Goal: Information Seeking & Learning: Learn about a topic

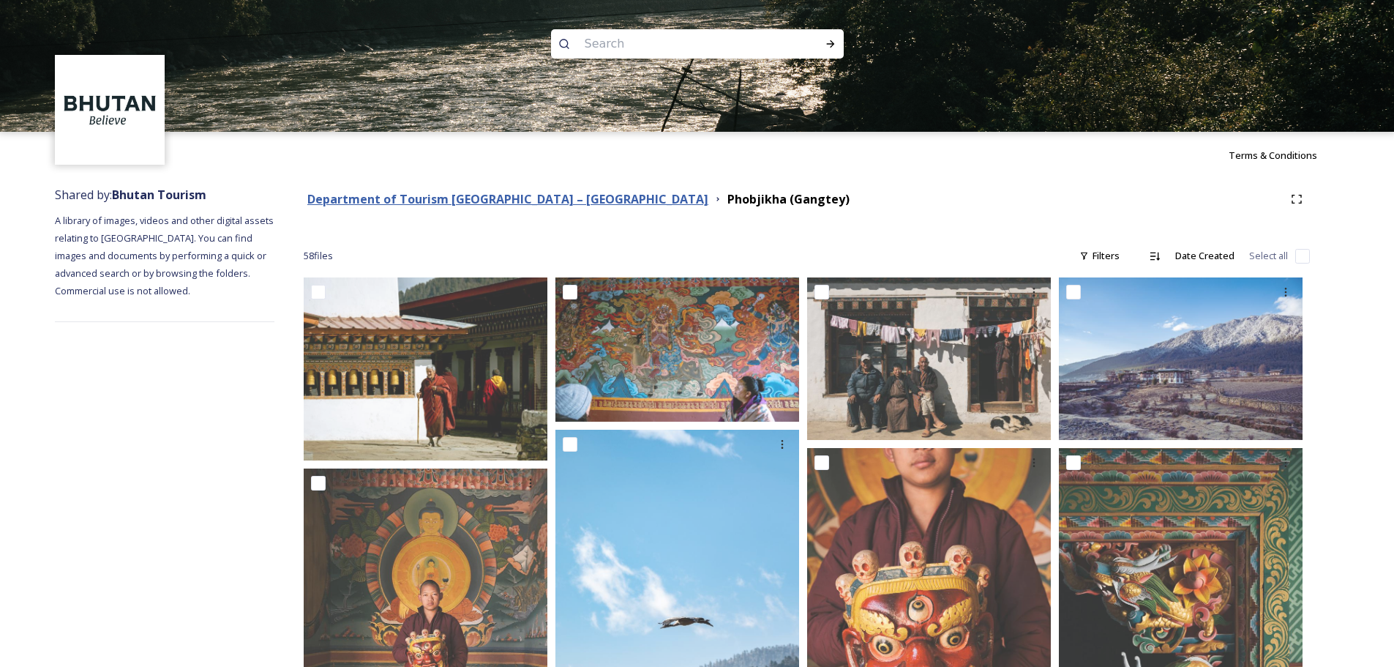
click at [466, 194] on strong "Department of Tourism [GEOGRAPHIC_DATA] – [GEOGRAPHIC_DATA]" at bounding box center [507, 199] width 401 height 16
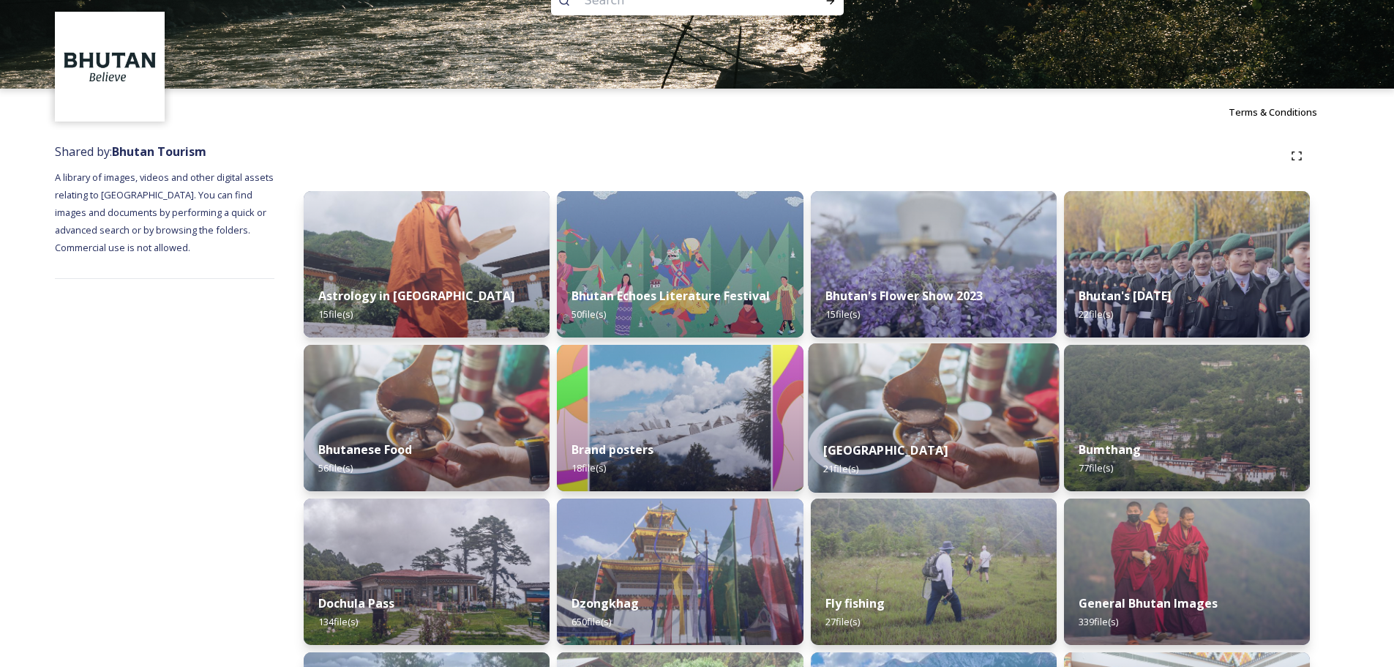
scroll to position [190, 0]
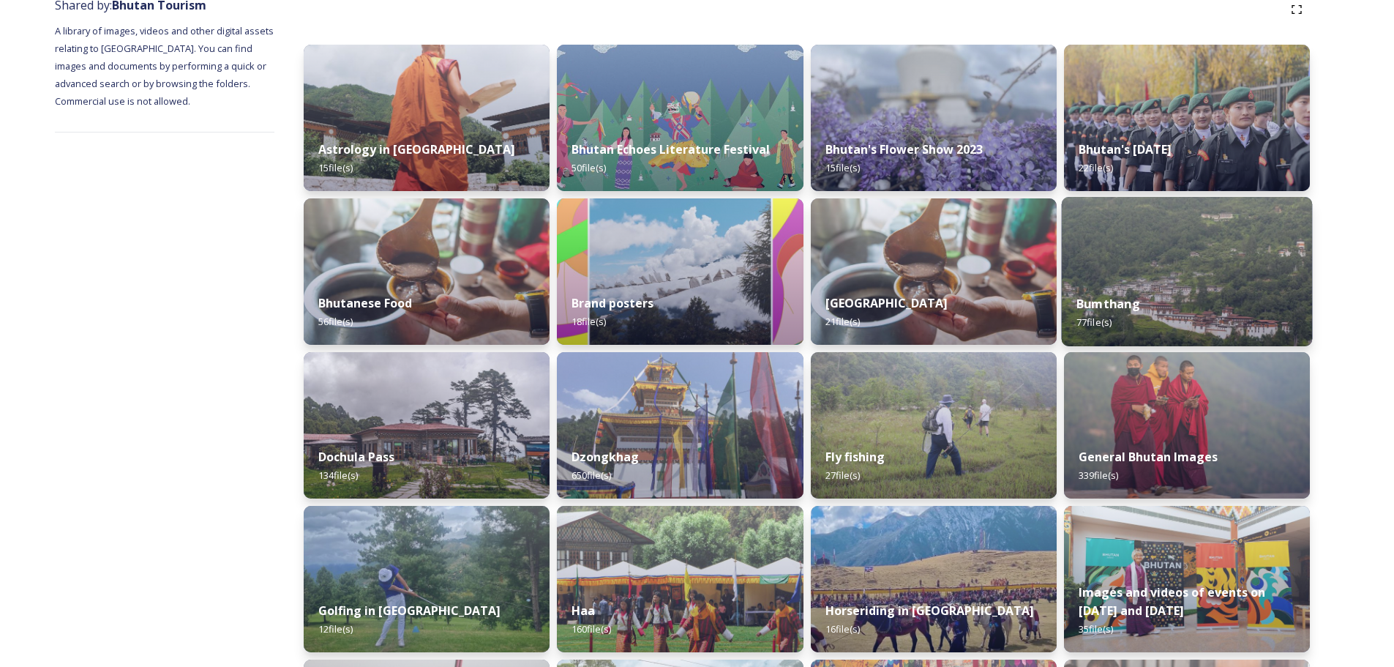
click at [1154, 273] on img at bounding box center [1186, 271] width 251 height 149
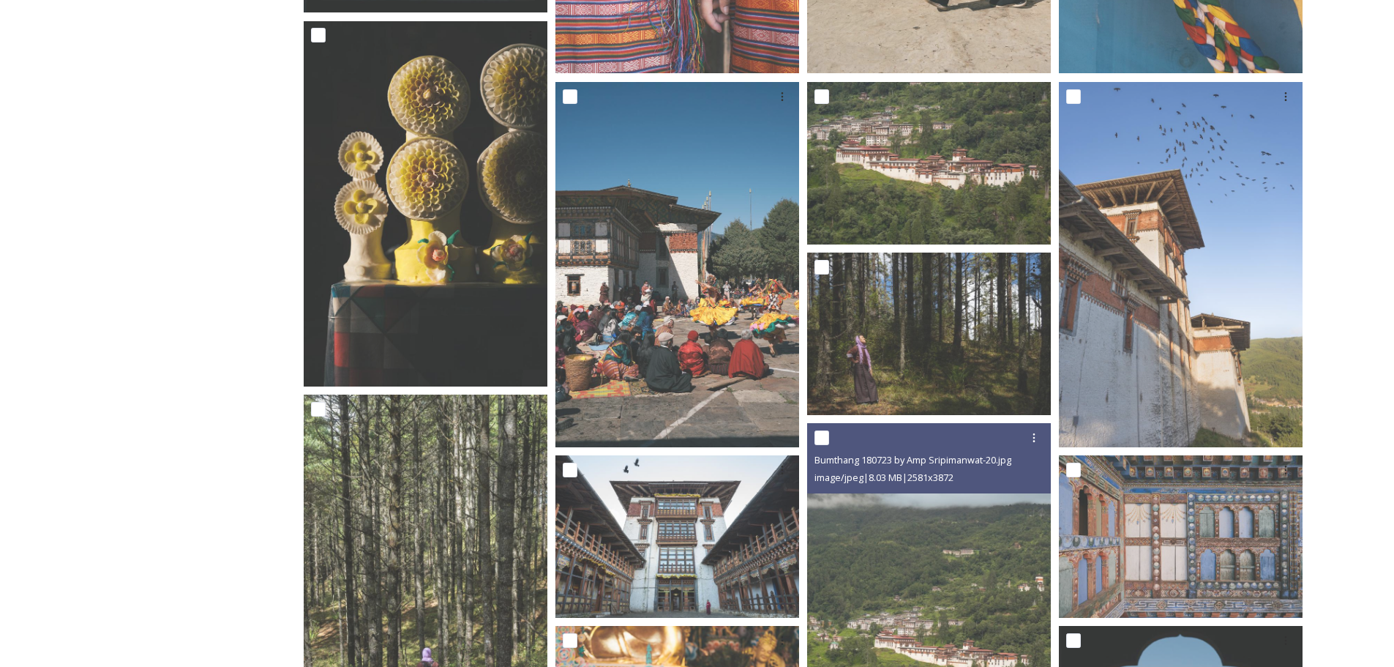
scroll to position [862, 0]
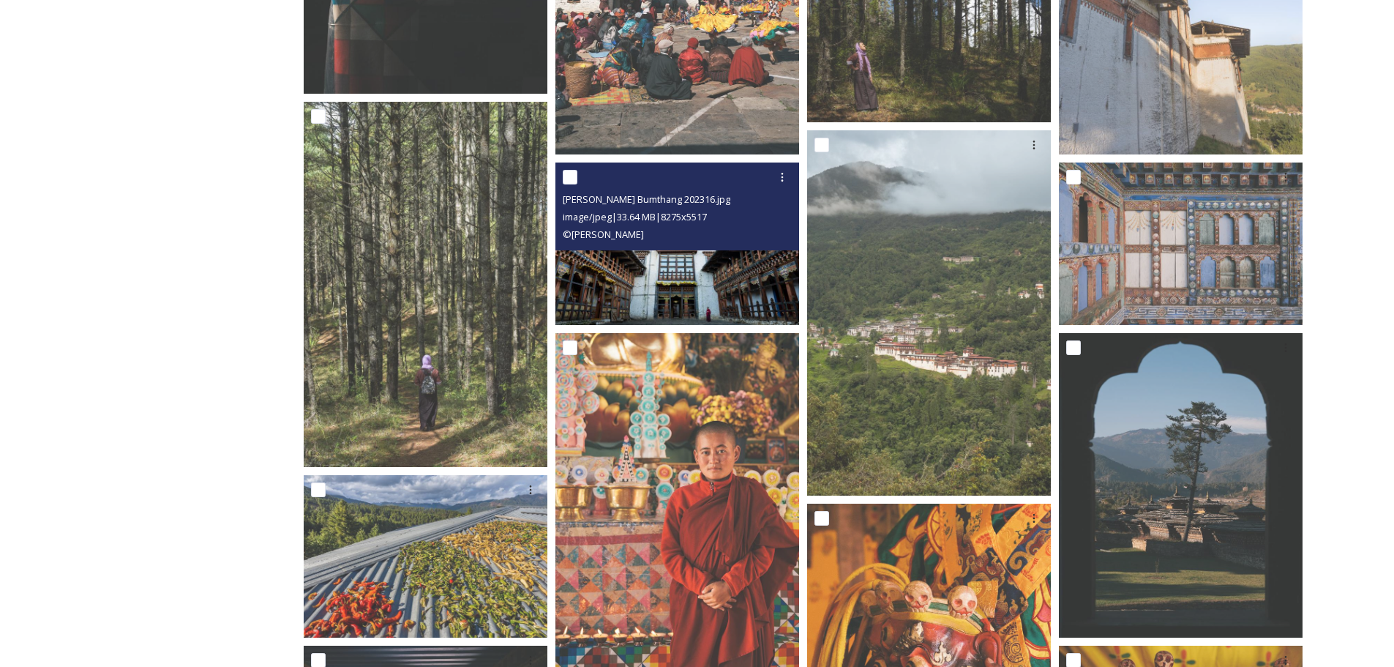
click at [706, 289] on img at bounding box center [678, 244] width 244 height 163
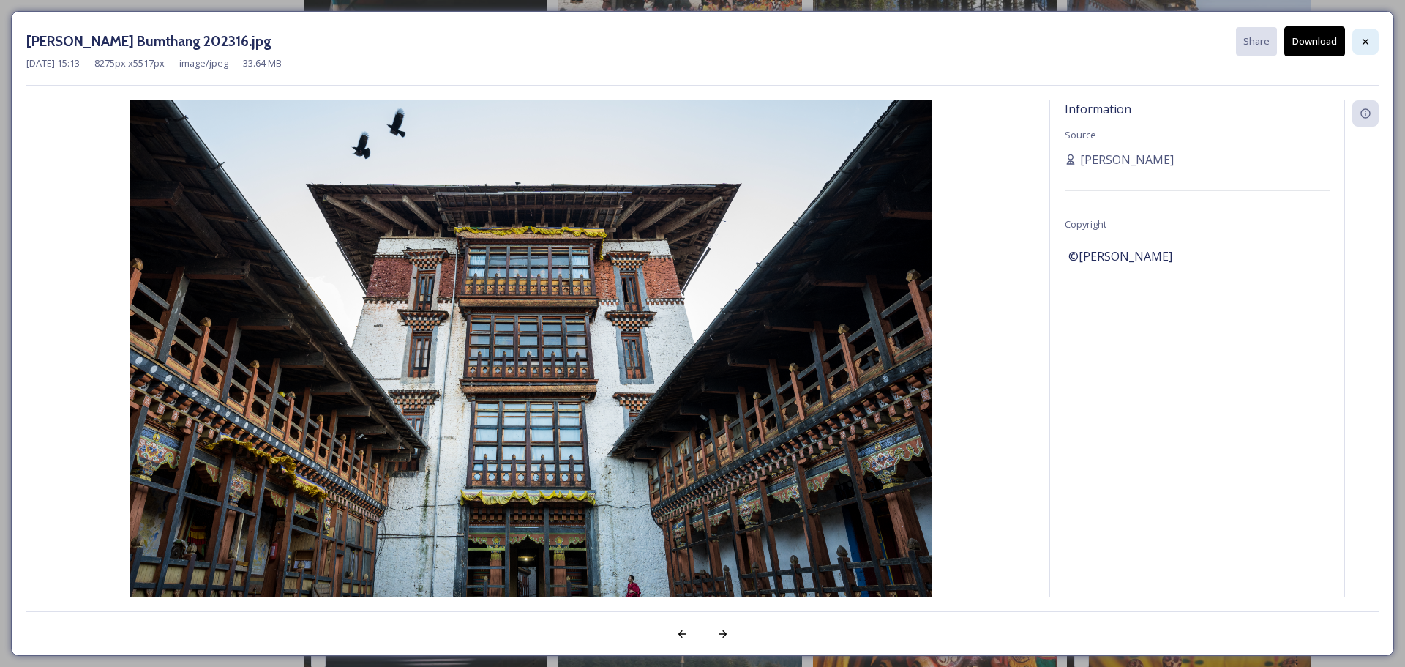
click at [1364, 40] on icon at bounding box center [1366, 41] width 6 height 6
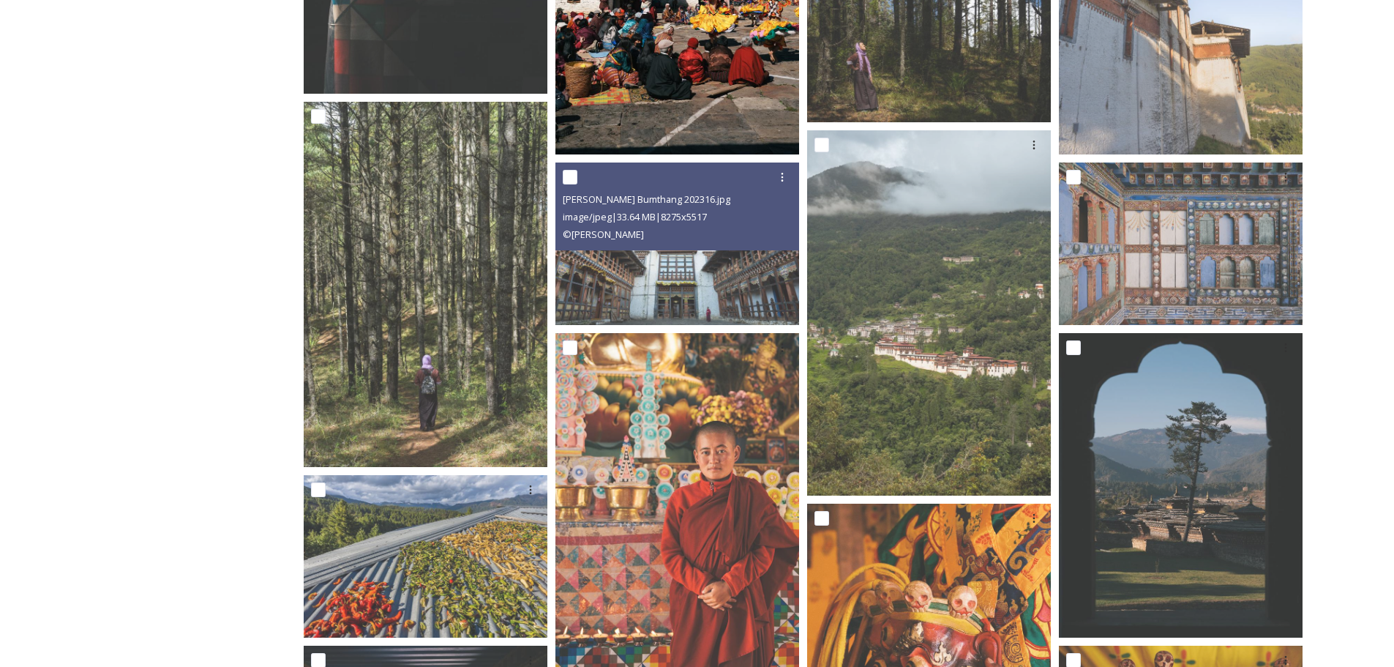
scroll to position [496, 0]
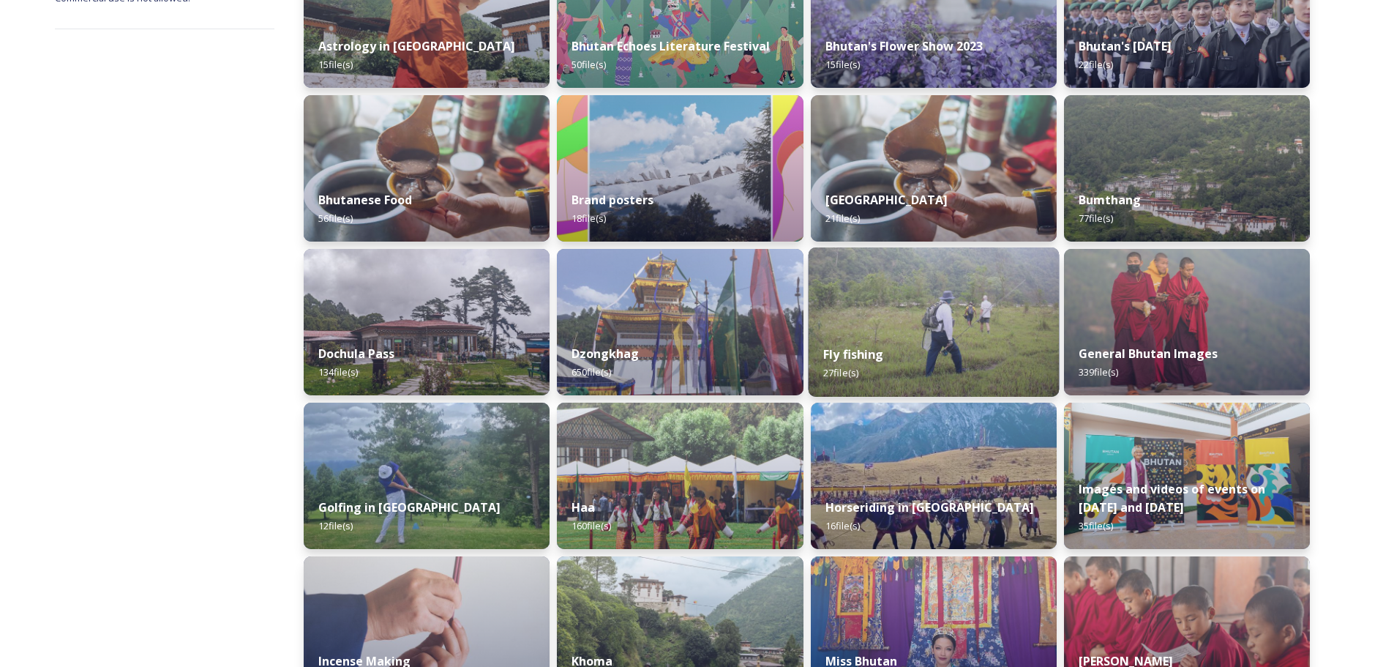
scroll to position [512, 0]
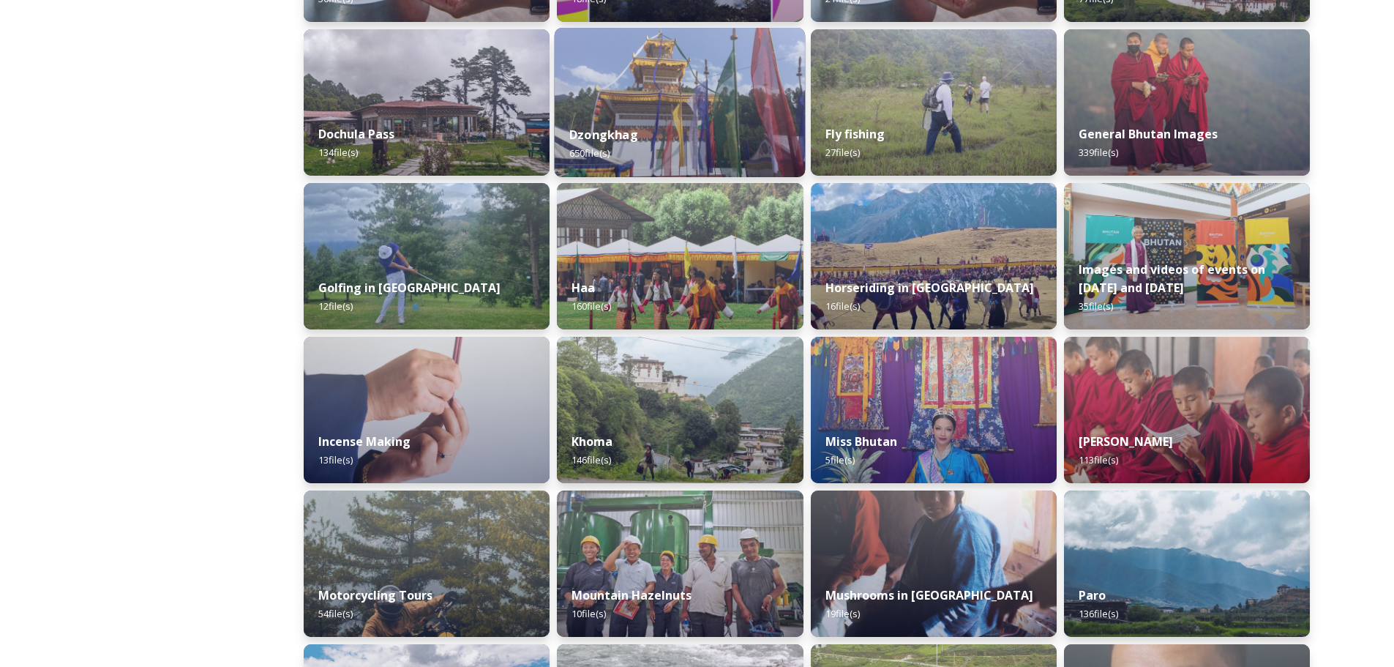
click at [736, 152] on div "Dzongkhag 650 file(s)" at bounding box center [680, 144] width 251 height 67
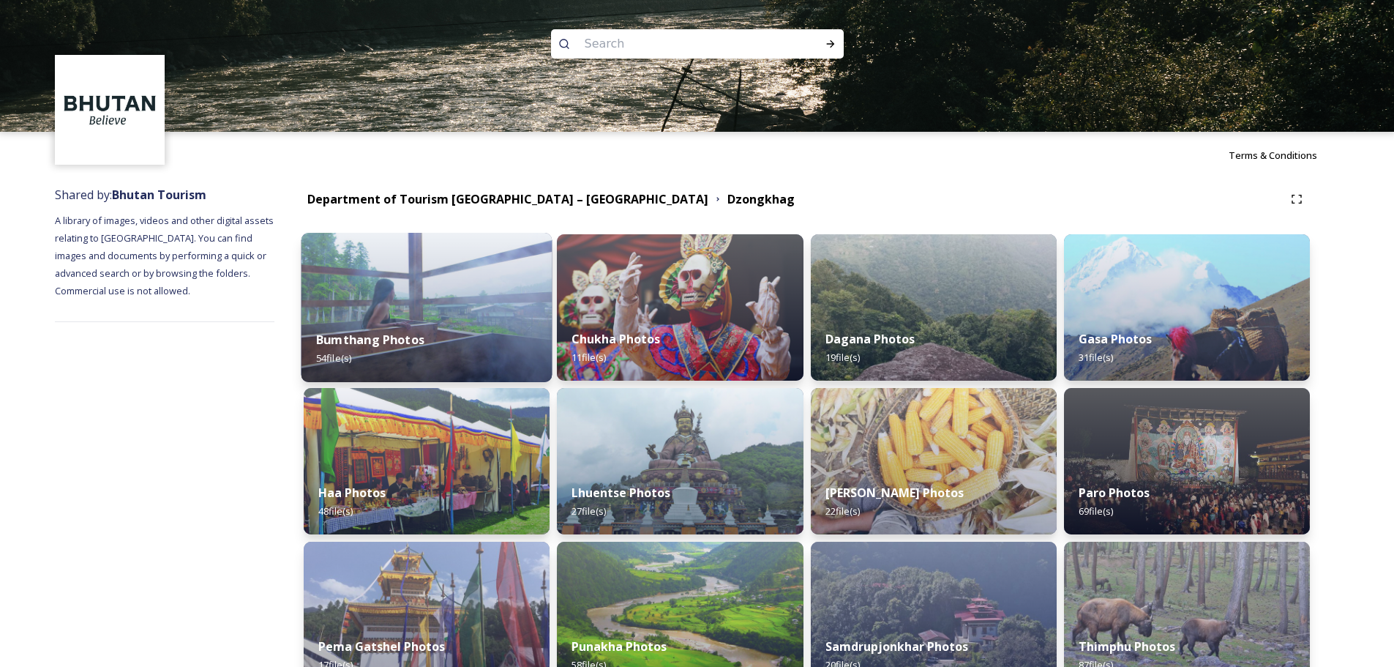
click at [463, 351] on div "Bumthang Photos 54 file(s)" at bounding box center [427, 348] width 251 height 67
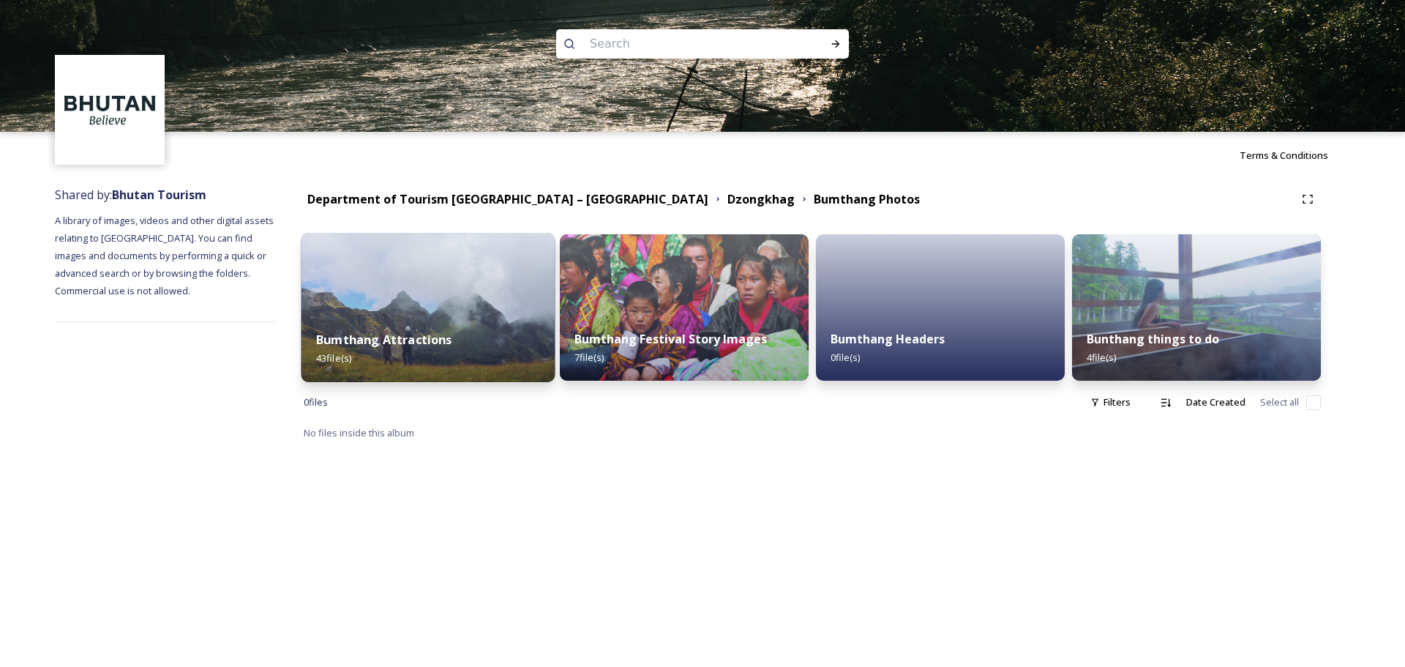
click at [463, 352] on div "Bumthang Attractions 43 file(s)" at bounding box center [429, 348] width 254 height 67
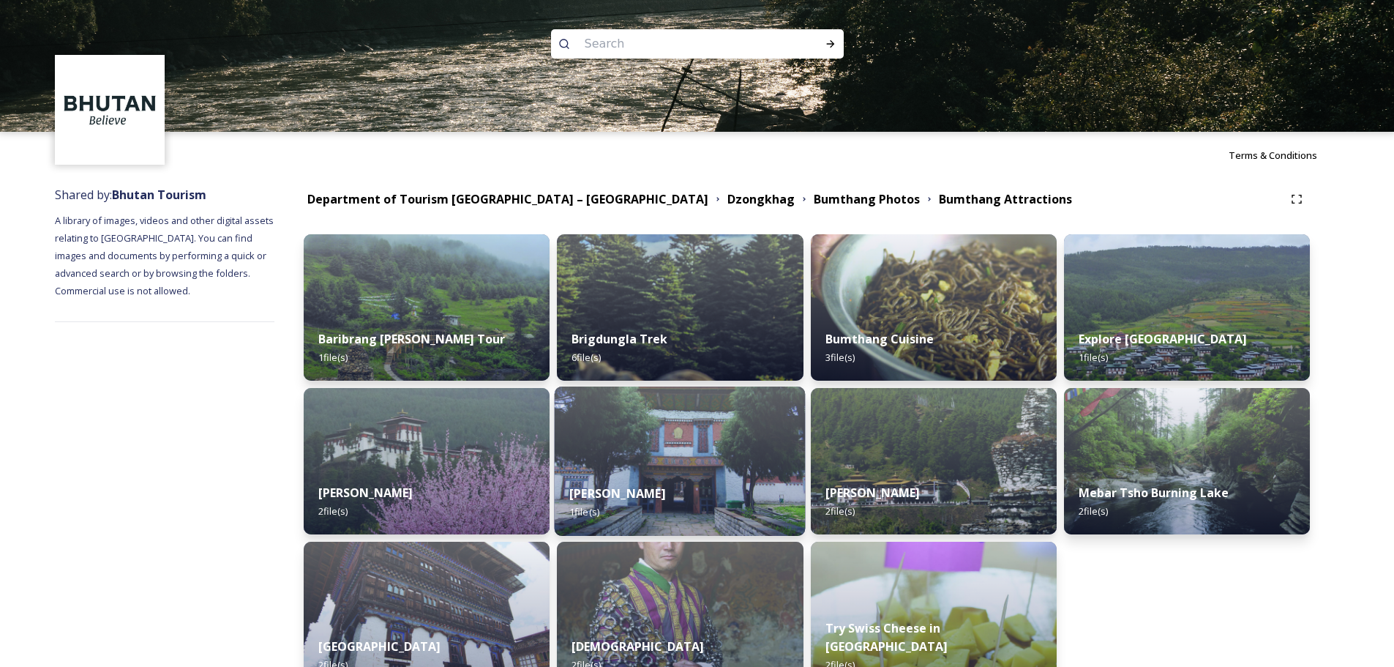
click at [626, 446] on img at bounding box center [680, 461] width 251 height 149
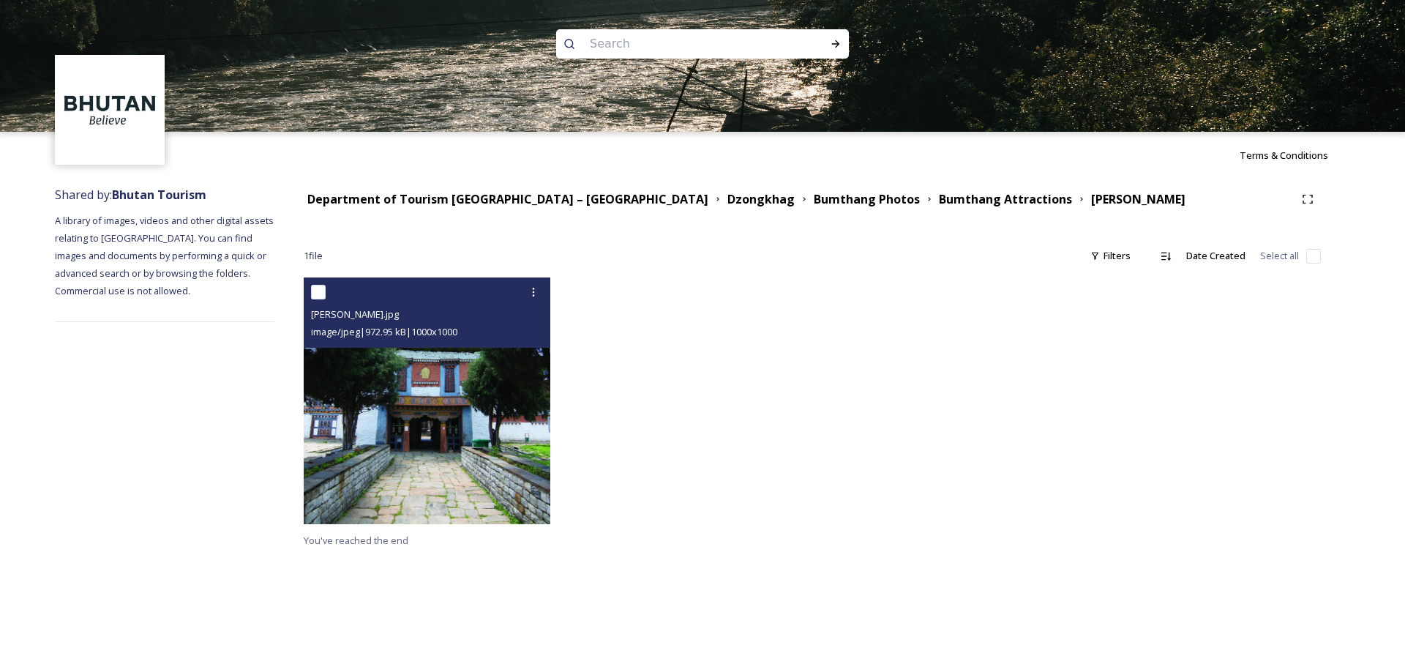
click at [523, 462] on img at bounding box center [427, 400] width 247 height 247
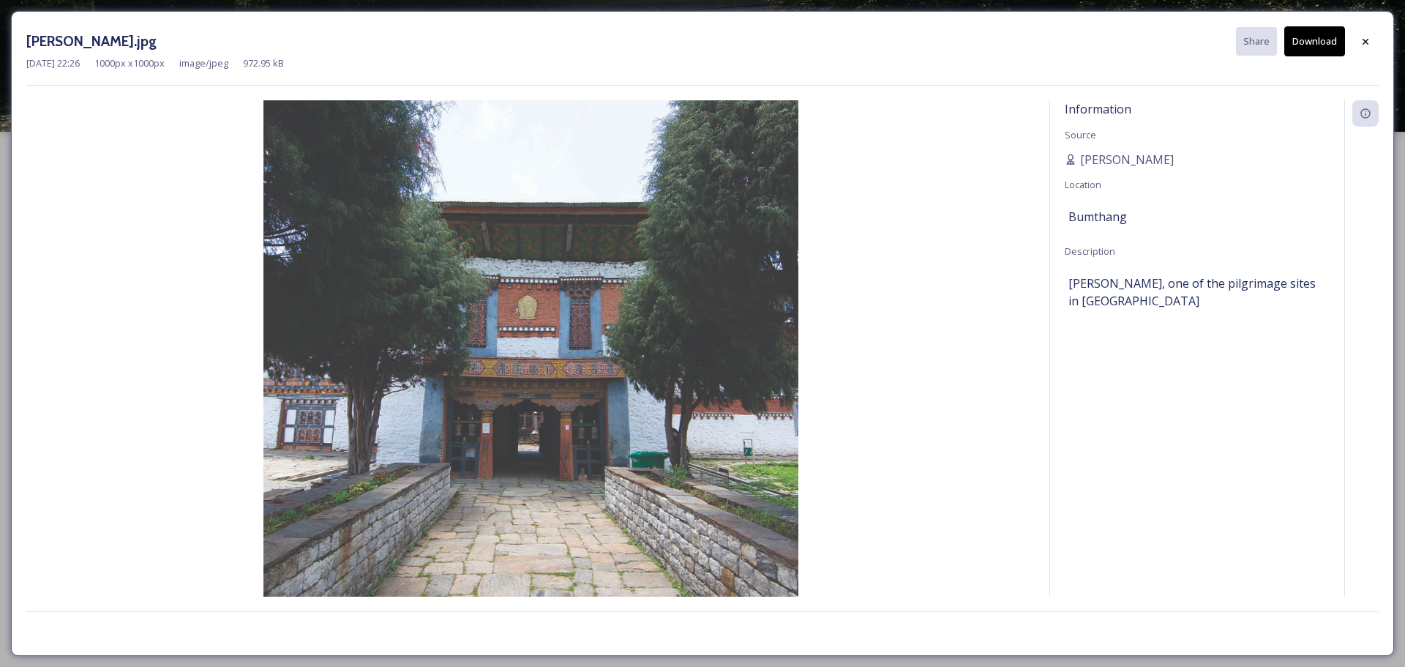
click at [882, 450] on img at bounding box center [530, 367] width 1009 height 535
click at [1365, 45] on icon at bounding box center [1366, 42] width 12 height 12
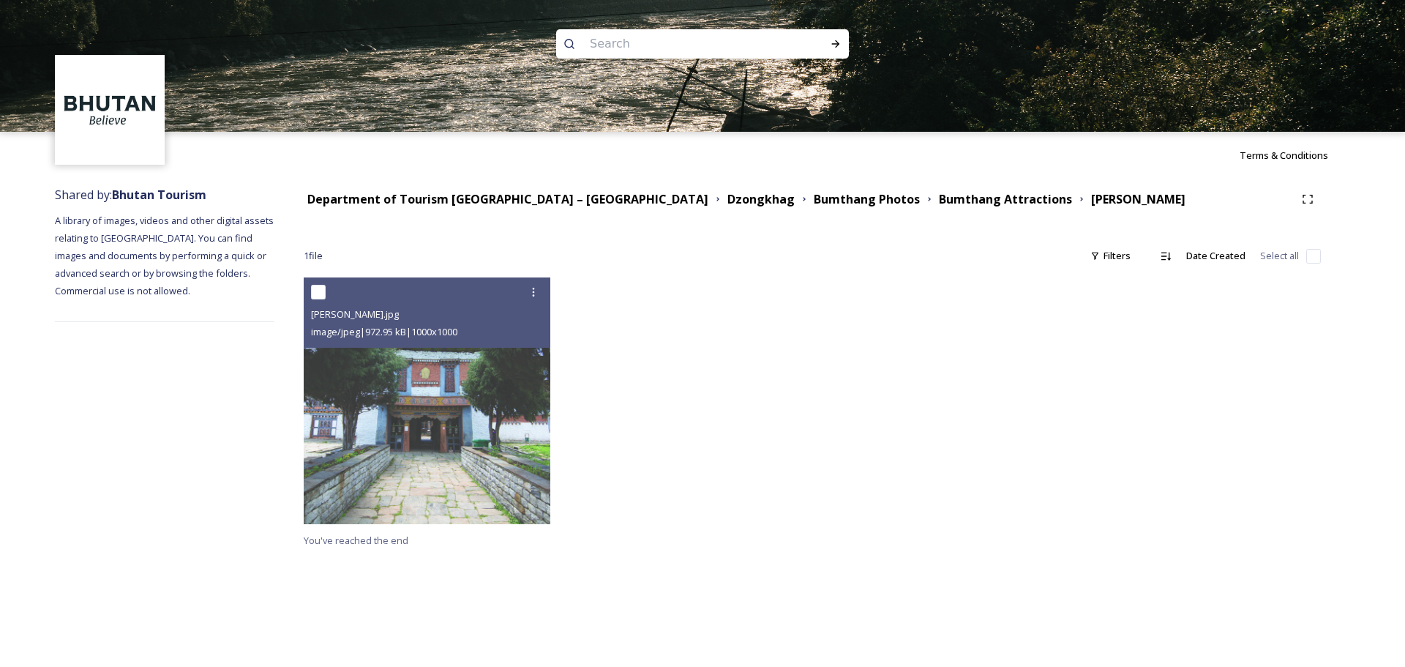
click at [874, 209] on div "Department of Tourism [GEOGRAPHIC_DATA] – [GEOGRAPHIC_DATA] Dzongkhag Bumthang …" at bounding box center [812, 199] width 1017 height 26
click at [939, 201] on strong "Bumthang Attractions" at bounding box center [1005, 199] width 133 height 16
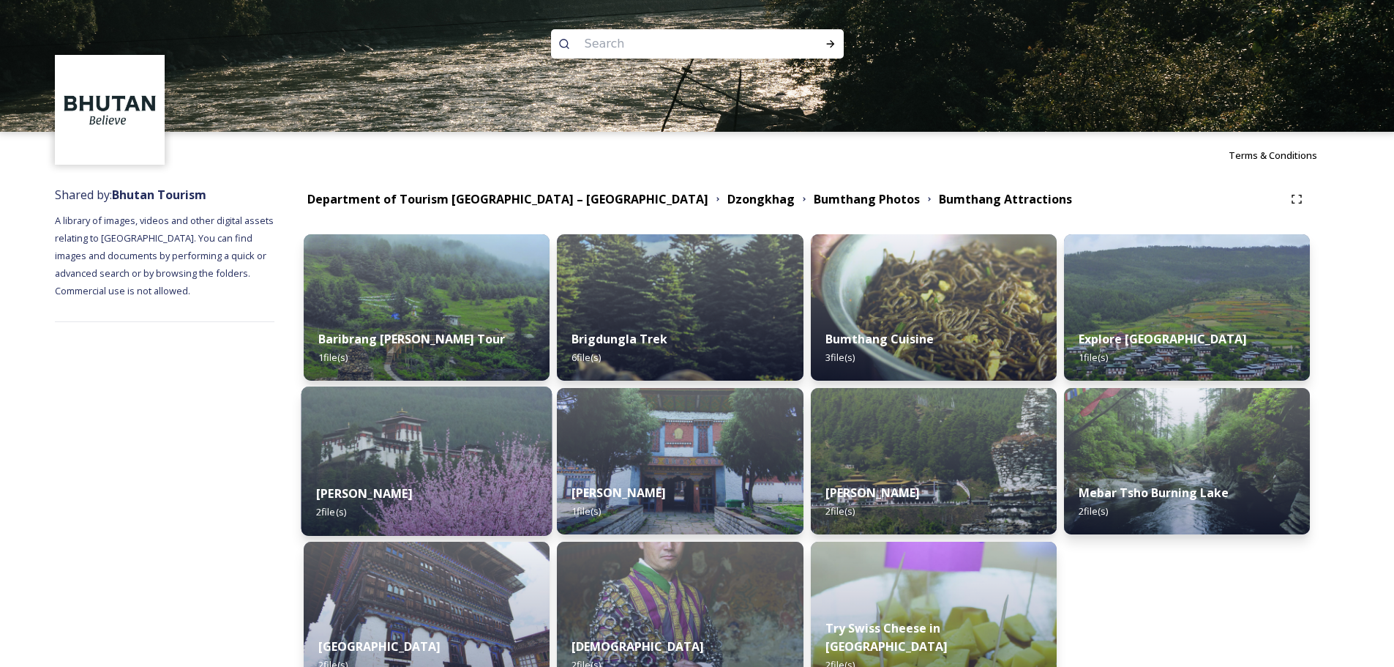
click at [332, 493] on strong "[PERSON_NAME]" at bounding box center [364, 493] width 97 height 16
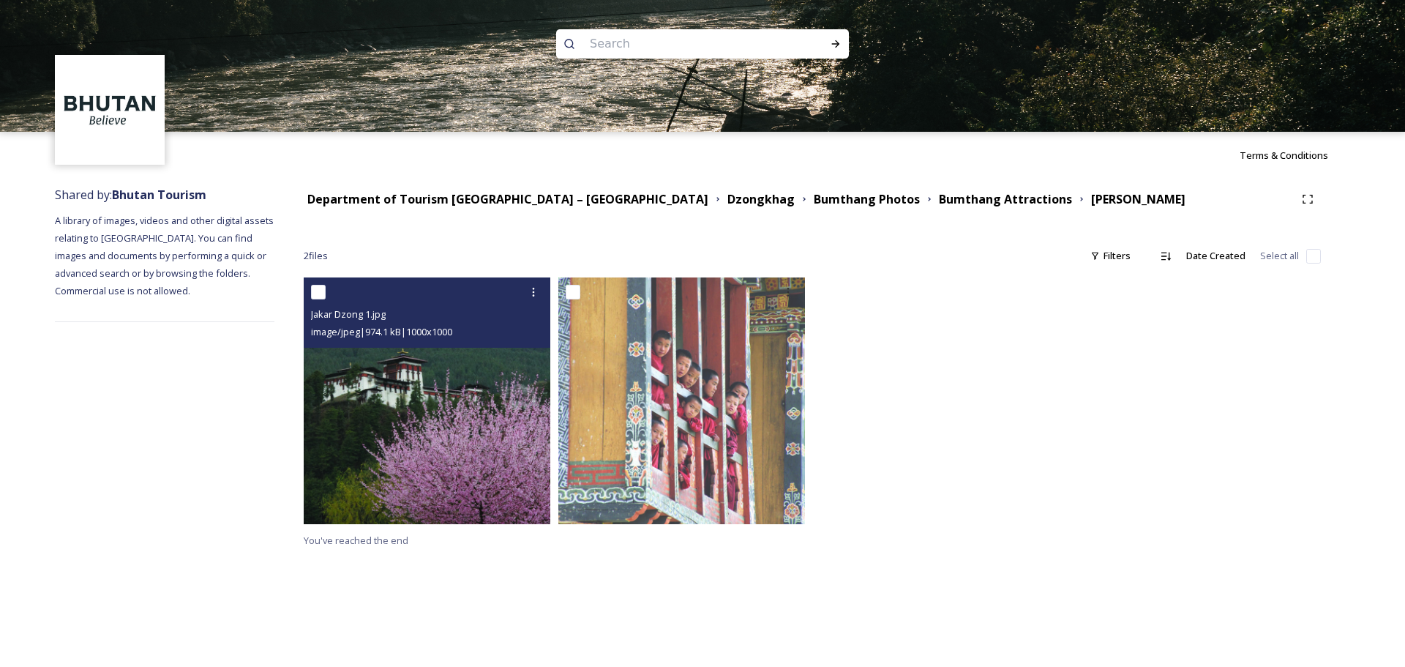
click at [460, 480] on img at bounding box center [427, 400] width 247 height 247
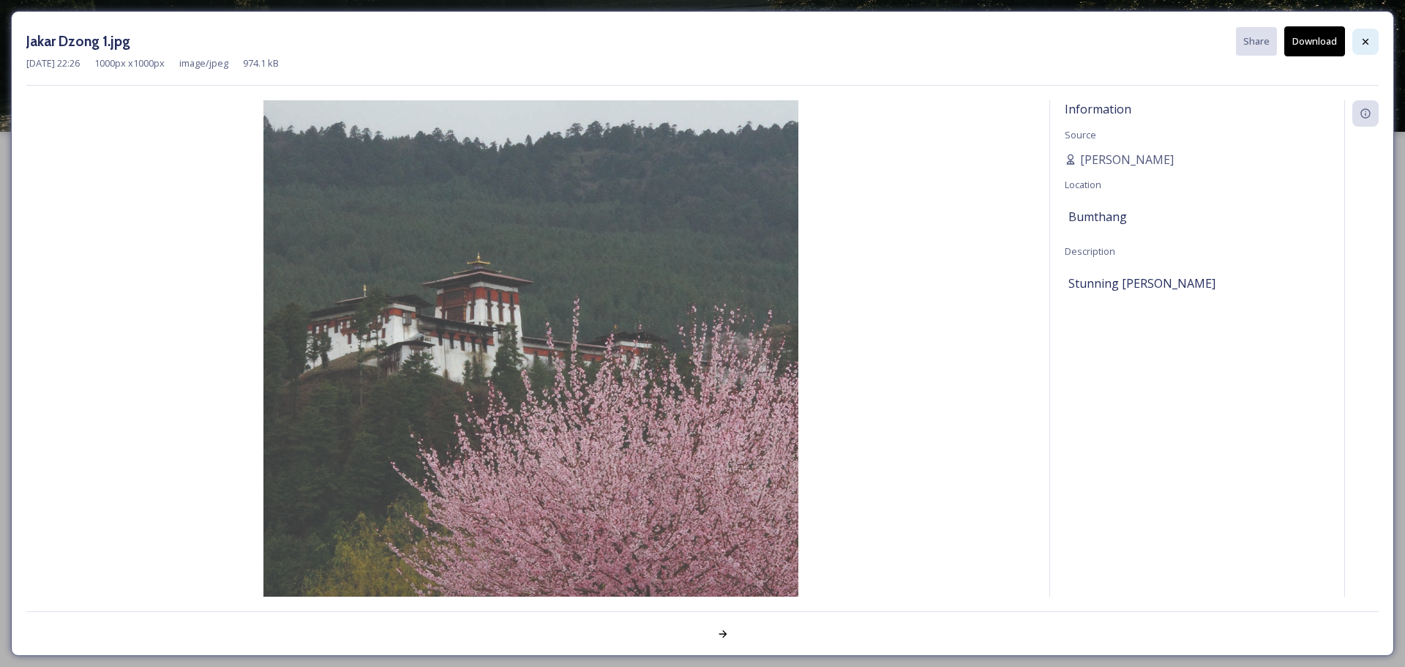
click at [1367, 45] on icon at bounding box center [1366, 42] width 12 height 12
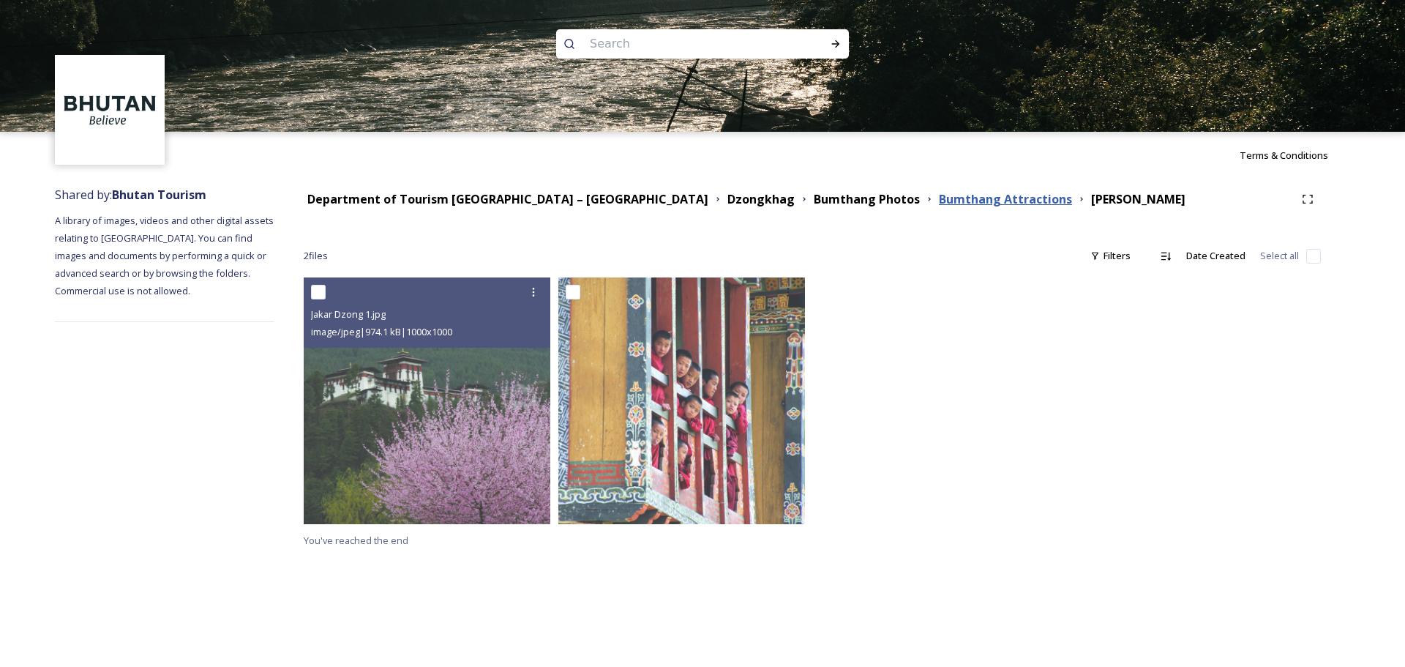
click at [939, 201] on strong "Bumthang Attractions" at bounding box center [1005, 199] width 133 height 16
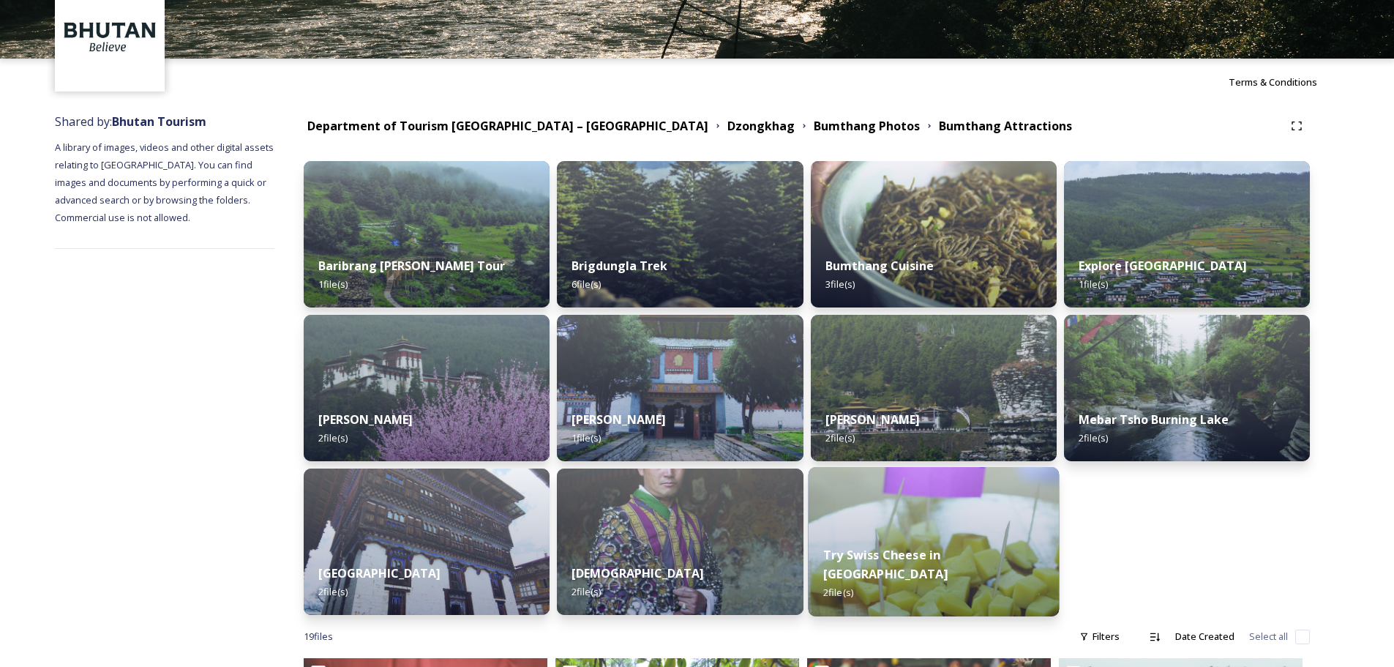
scroll to position [146, 0]
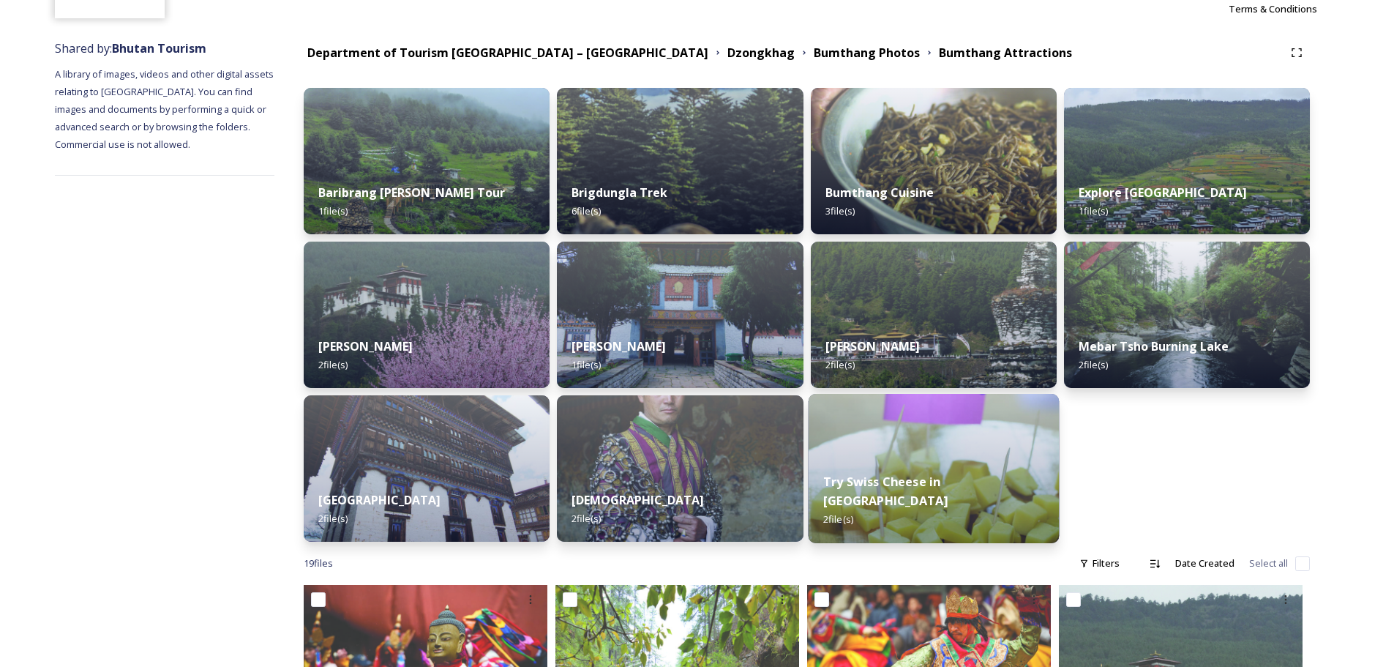
click at [944, 458] on img at bounding box center [933, 468] width 251 height 149
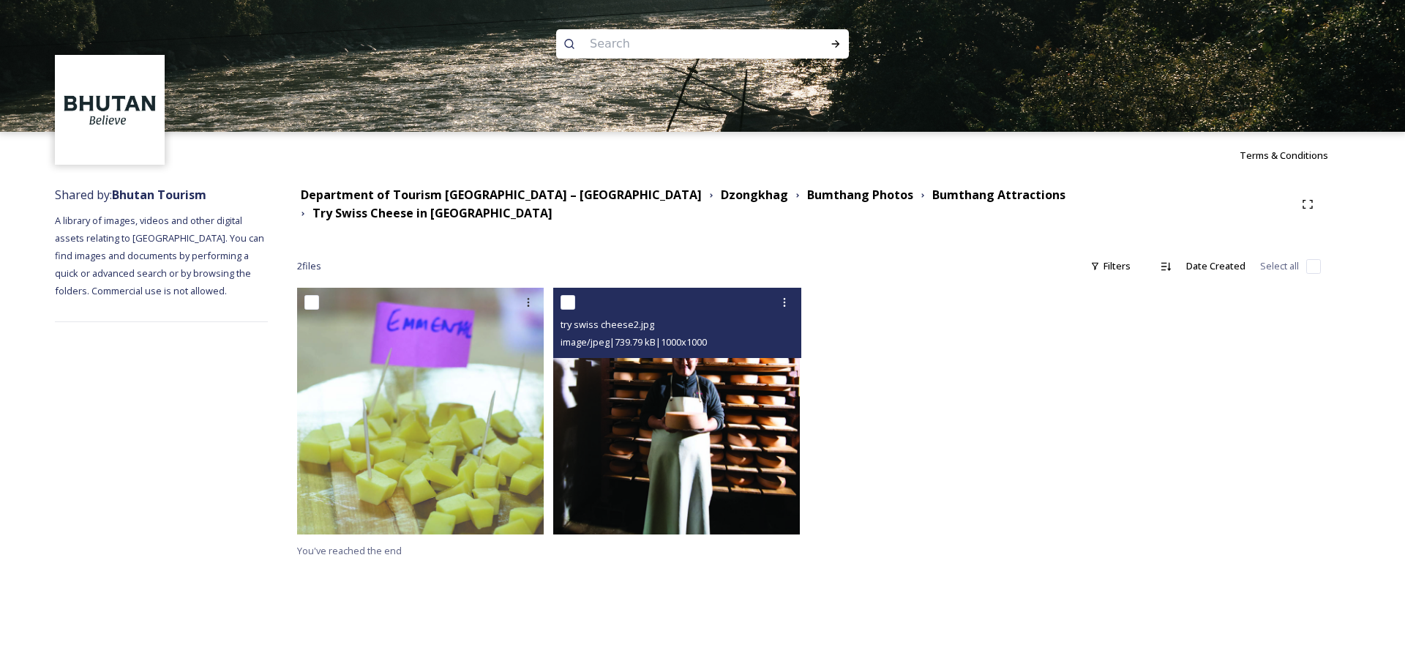
click at [665, 447] on img at bounding box center [676, 411] width 247 height 247
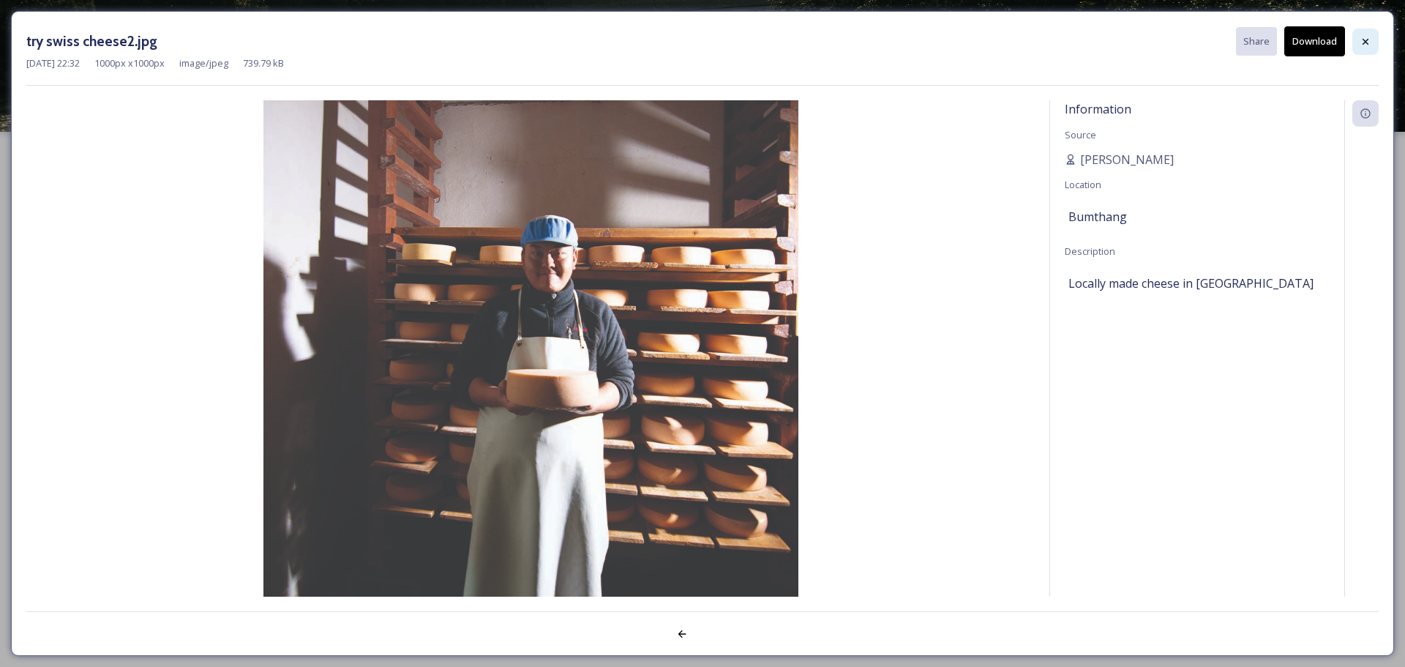
click at [1367, 48] on div at bounding box center [1366, 42] width 26 height 26
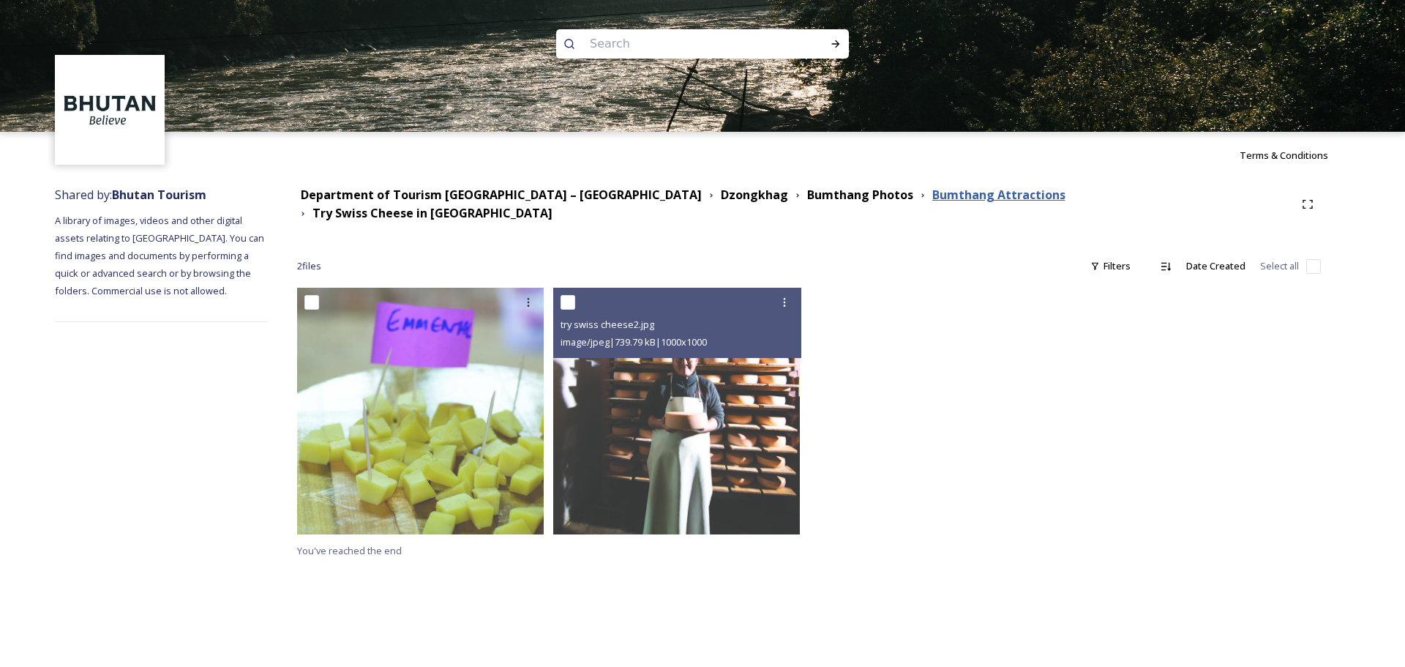
click at [933, 203] on strong "Bumthang Attractions" at bounding box center [999, 195] width 133 height 16
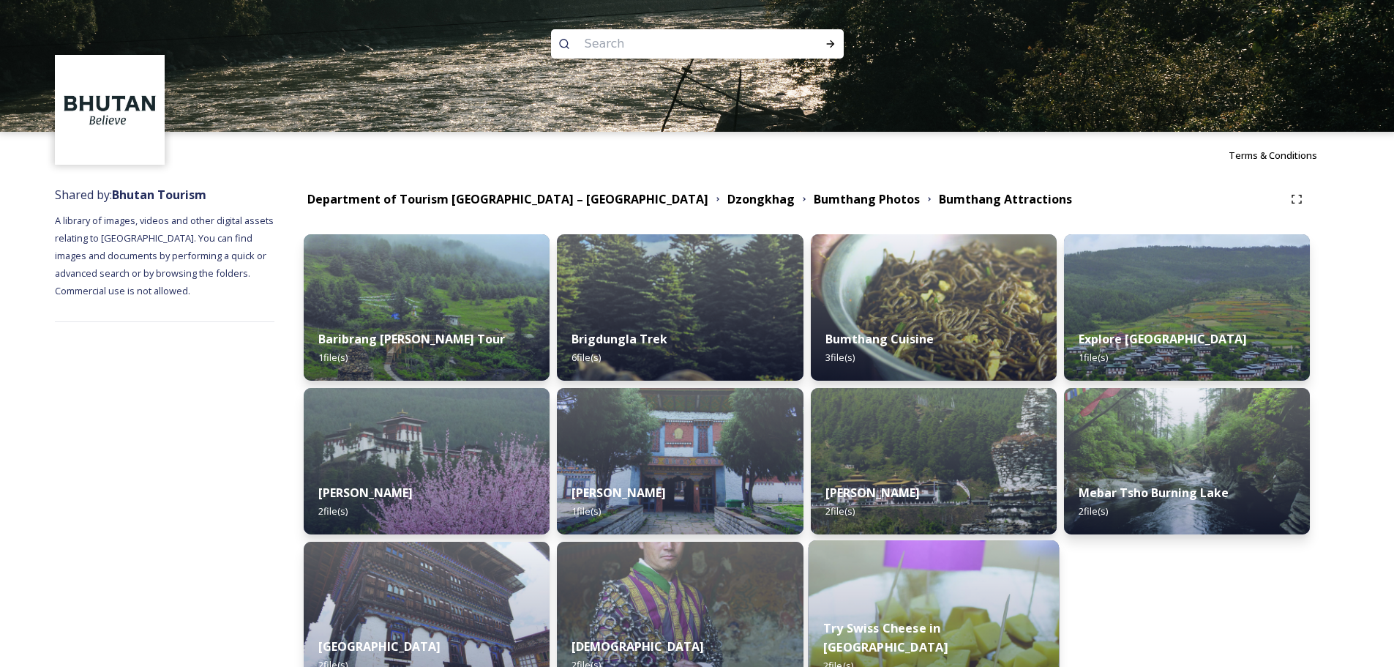
scroll to position [108, 0]
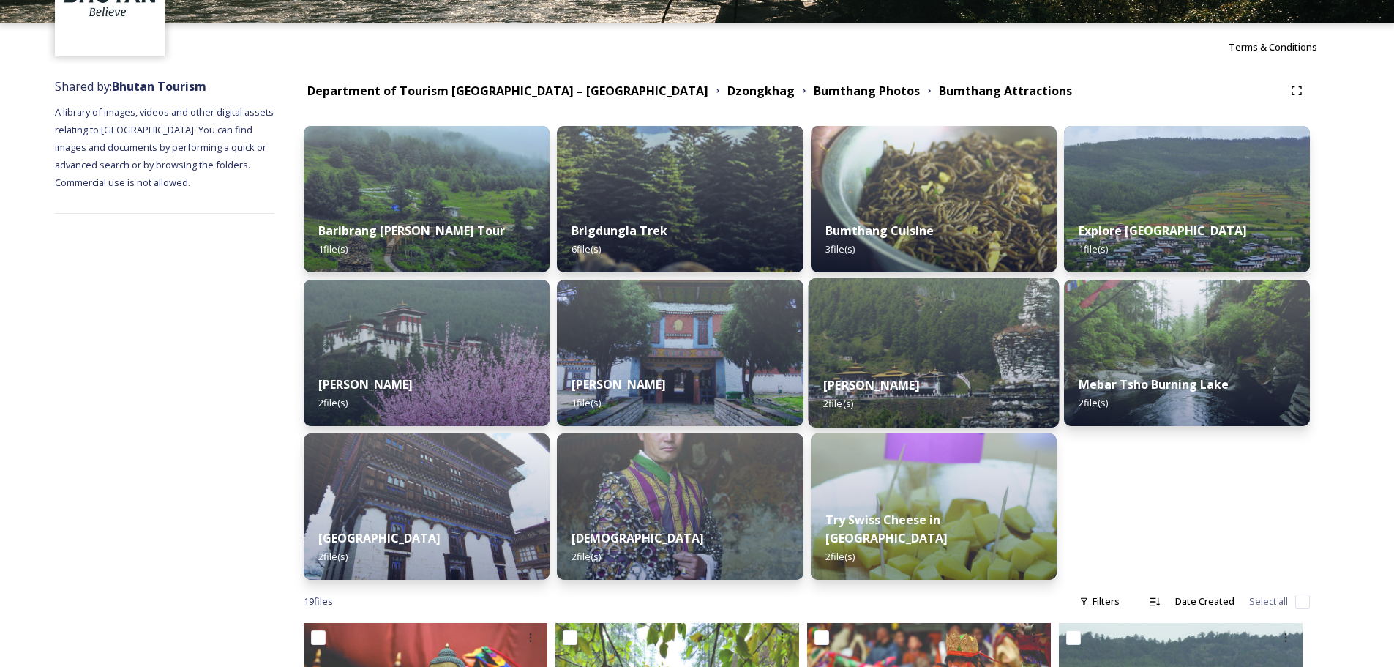
click at [856, 367] on div "[PERSON_NAME] 2 file(s)" at bounding box center [933, 394] width 251 height 67
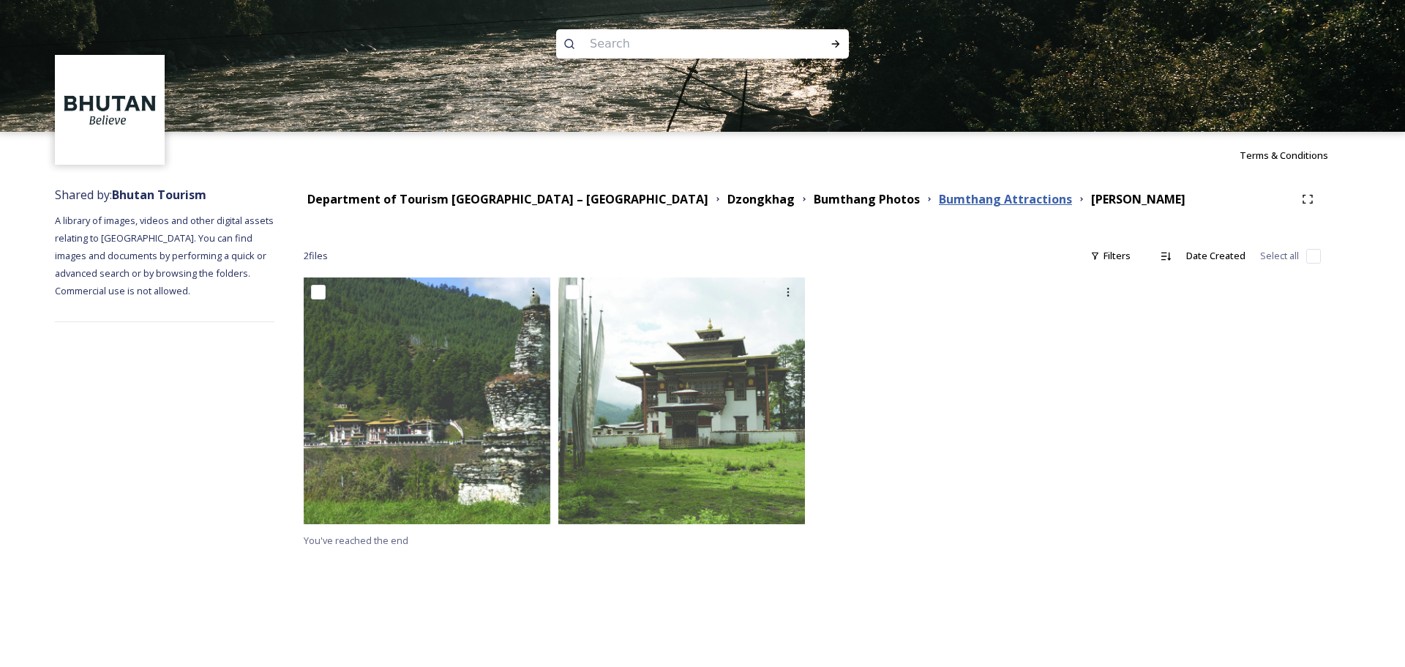
click at [939, 201] on strong "Bumthang Attractions" at bounding box center [1005, 199] width 133 height 16
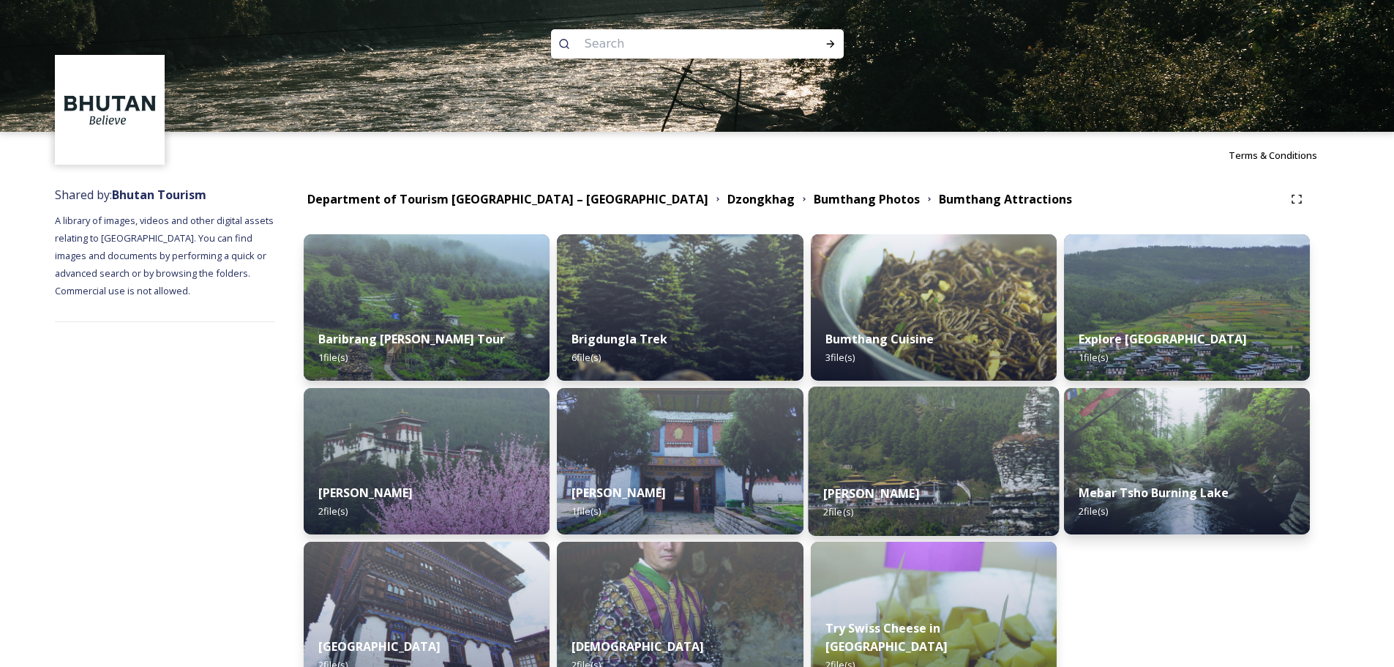
click at [930, 479] on div "[PERSON_NAME] 2 file(s)" at bounding box center [933, 502] width 251 height 67
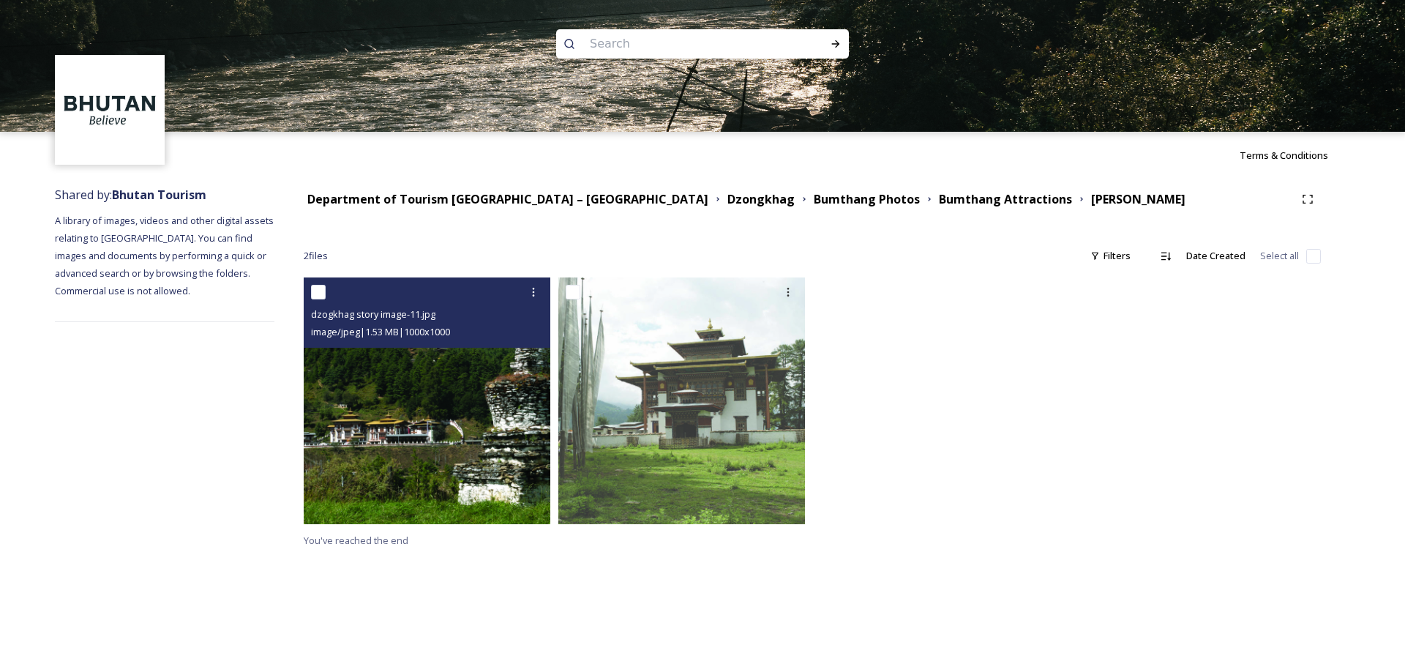
click at [423, 451] on img at bounding box center [427, 400] width 247 height 247
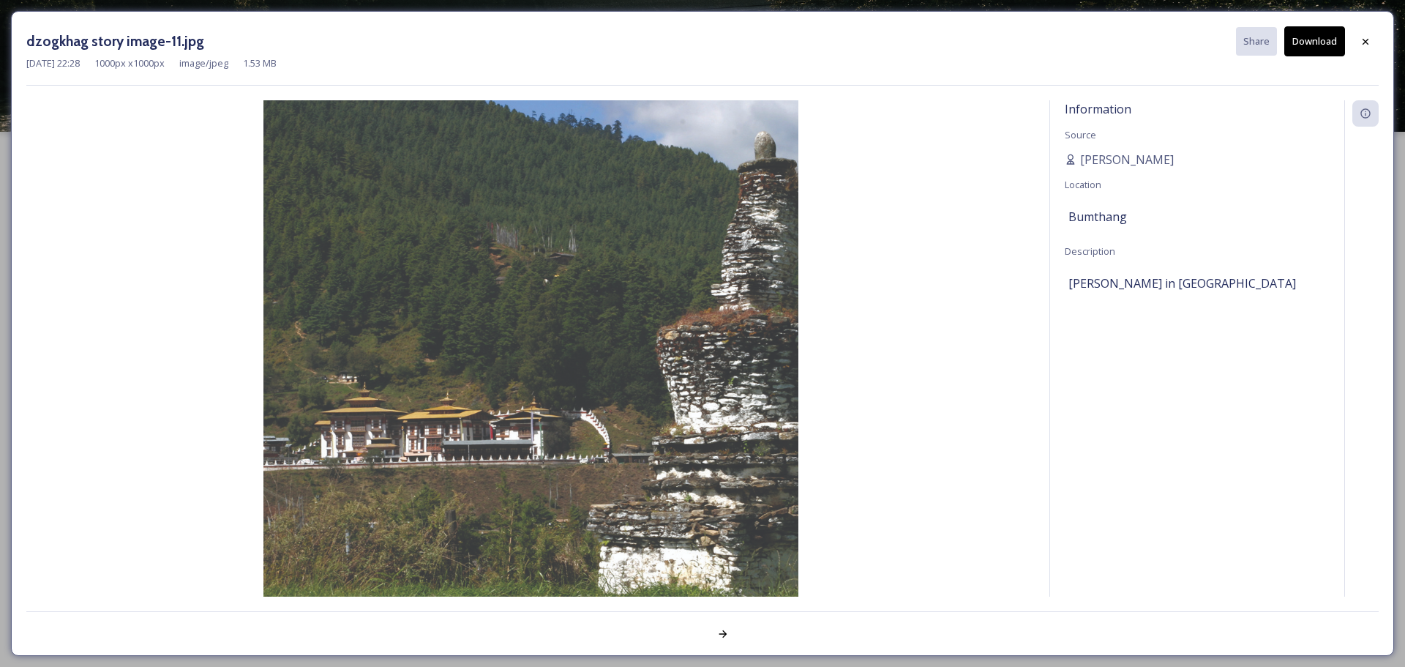
click at [1362, 43] on icon at bounding box center [1366, 42] width 12 height 12
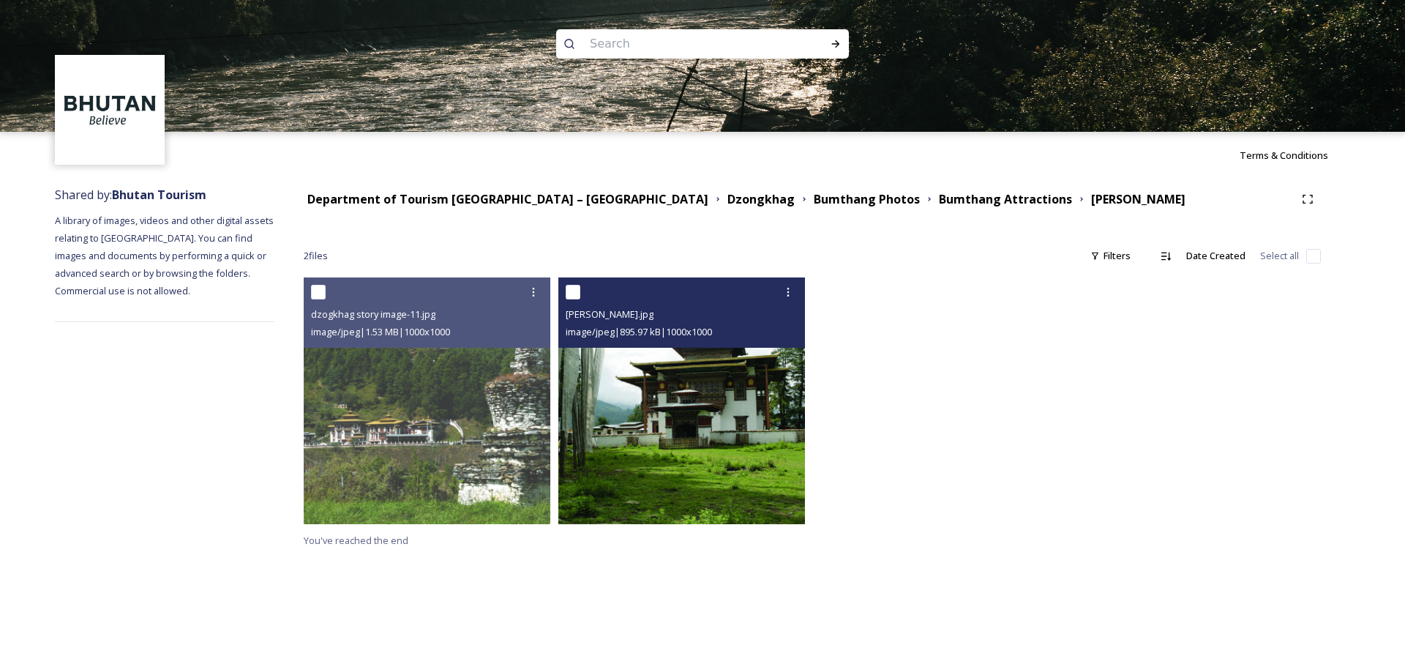
click at [668, 458] on img at bounding box center [682, 400] width 247 height 247
